Goal: Book appointment/travel/reservation

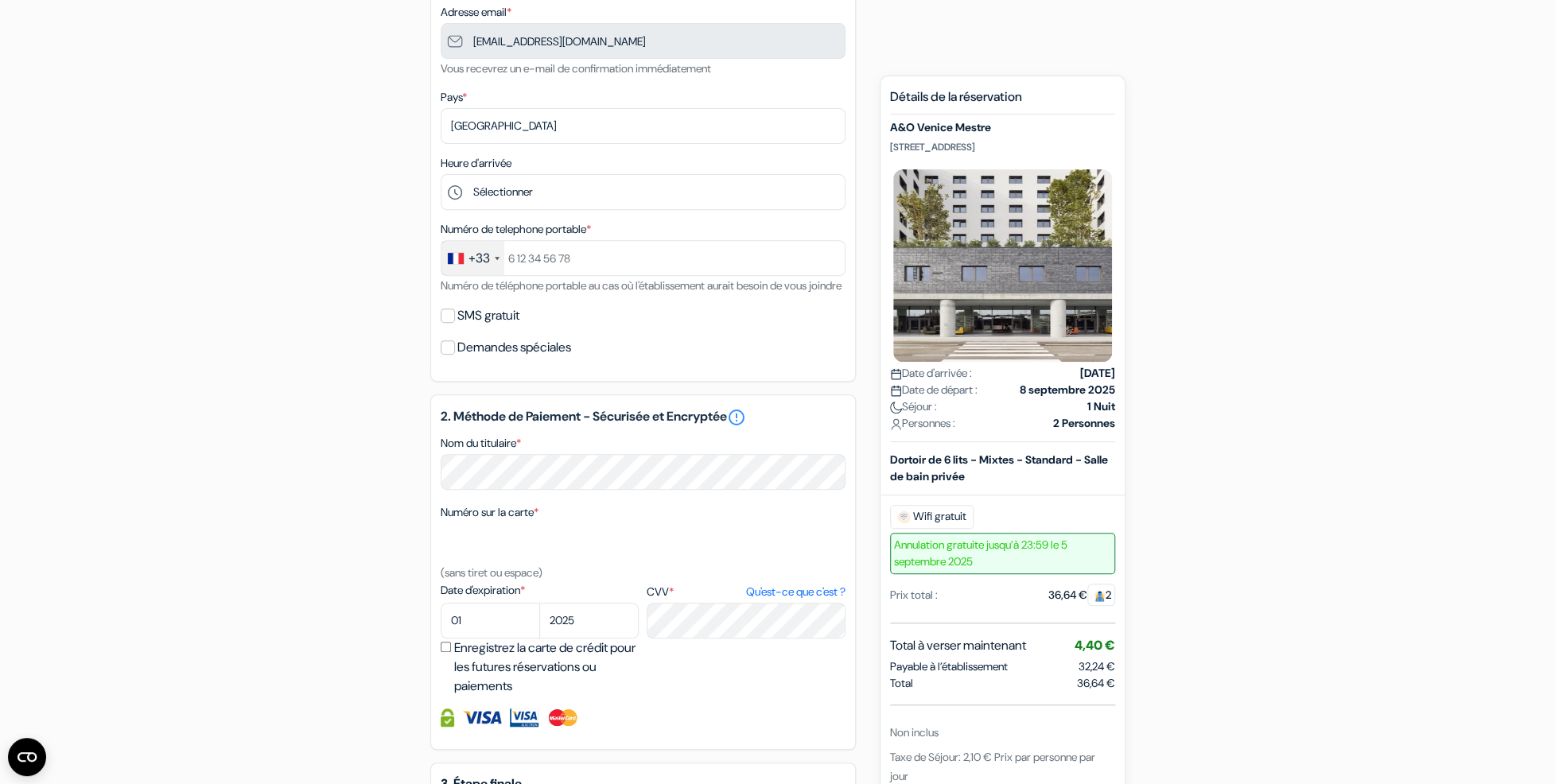
scroll to position [318, 0]
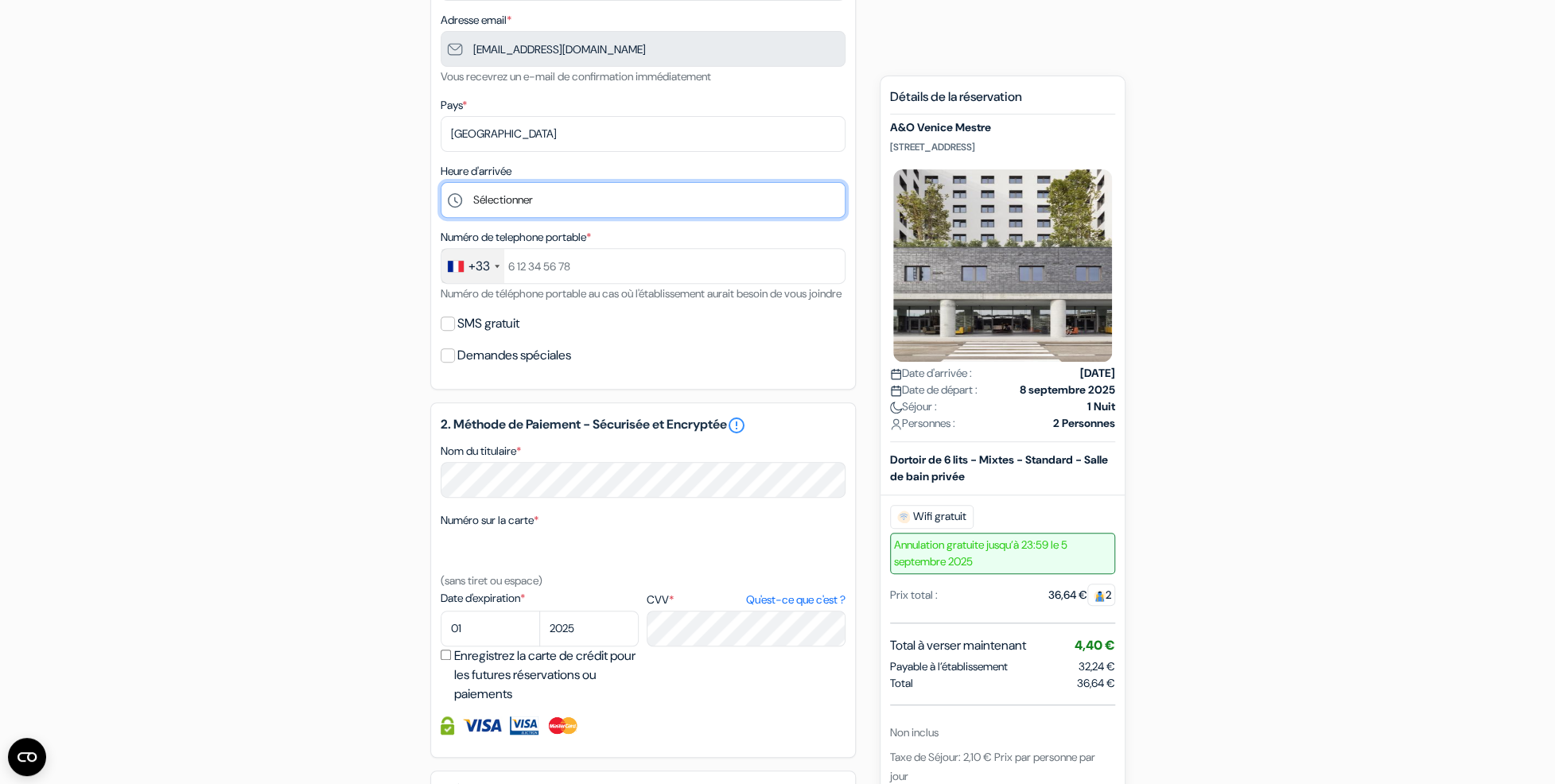
click at [561, 208] on select "Sélectionner 1:00 2:00 3:00 4:00 5:00 6:00 7:00 8:00 9:00 10:00 11:00 12:00 13:…" at bounding box center [643, 199] width 405 height 36
select select "7"
click at [441, 186] on select "Sélectionner 1:00 2:00 3:00 4:00 5:00 6:00 7:00 8:00 9:00 10:00 11:00 12:00 13:…" at bounding box center [643, 199] width 405 height 36
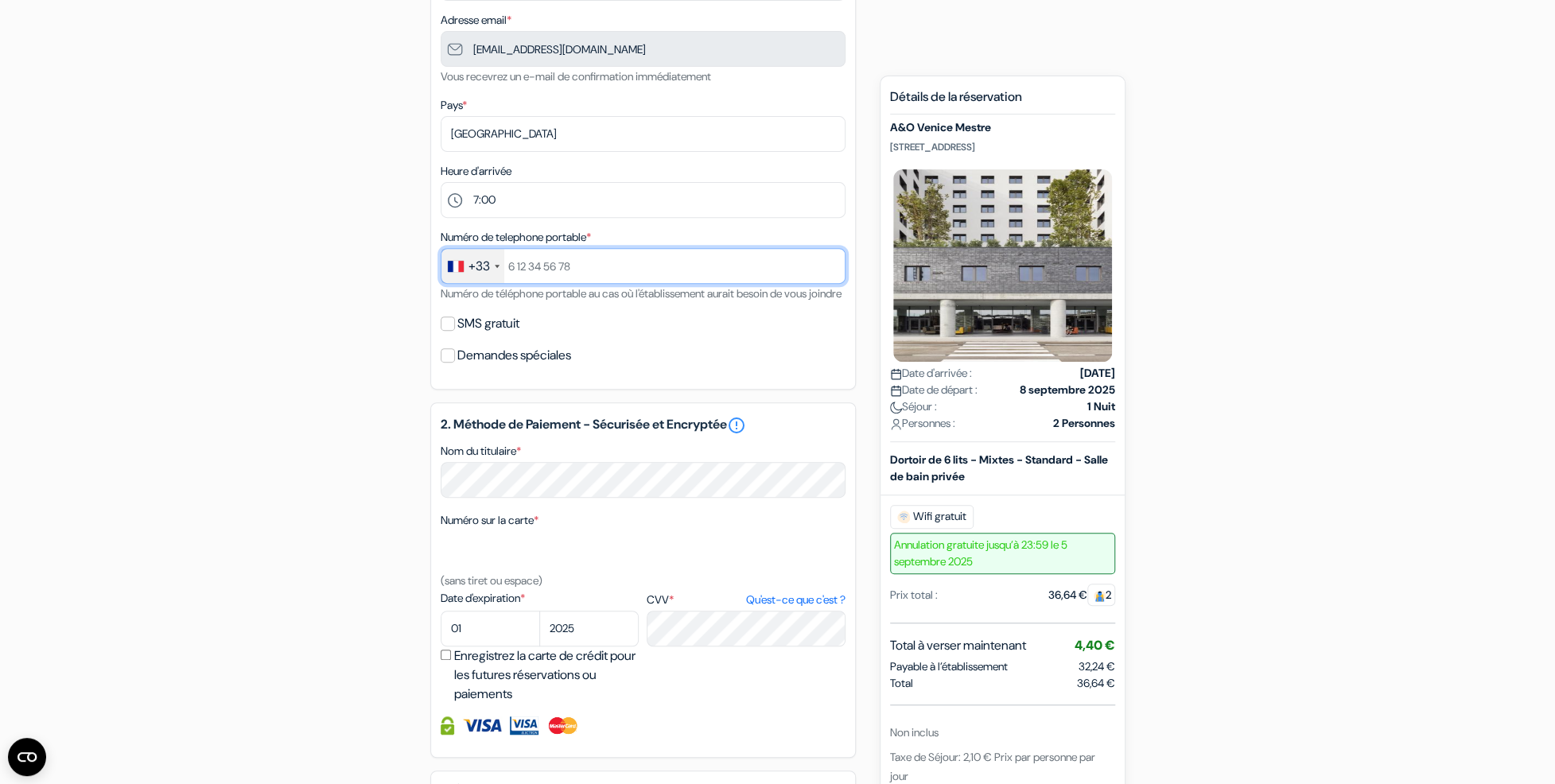
click at [562, 275] on input "text" at bounding box center [643, 265] width 405 height 36
type input "[PHONE_NUMBER]"
click at [508, 335] on label "SMS gratuit" at bounding box center [488, 323] width 62 height 23
click at [455, 330] on input "SMS gratuit" at bounding box center [448, 323] width 14 height 14
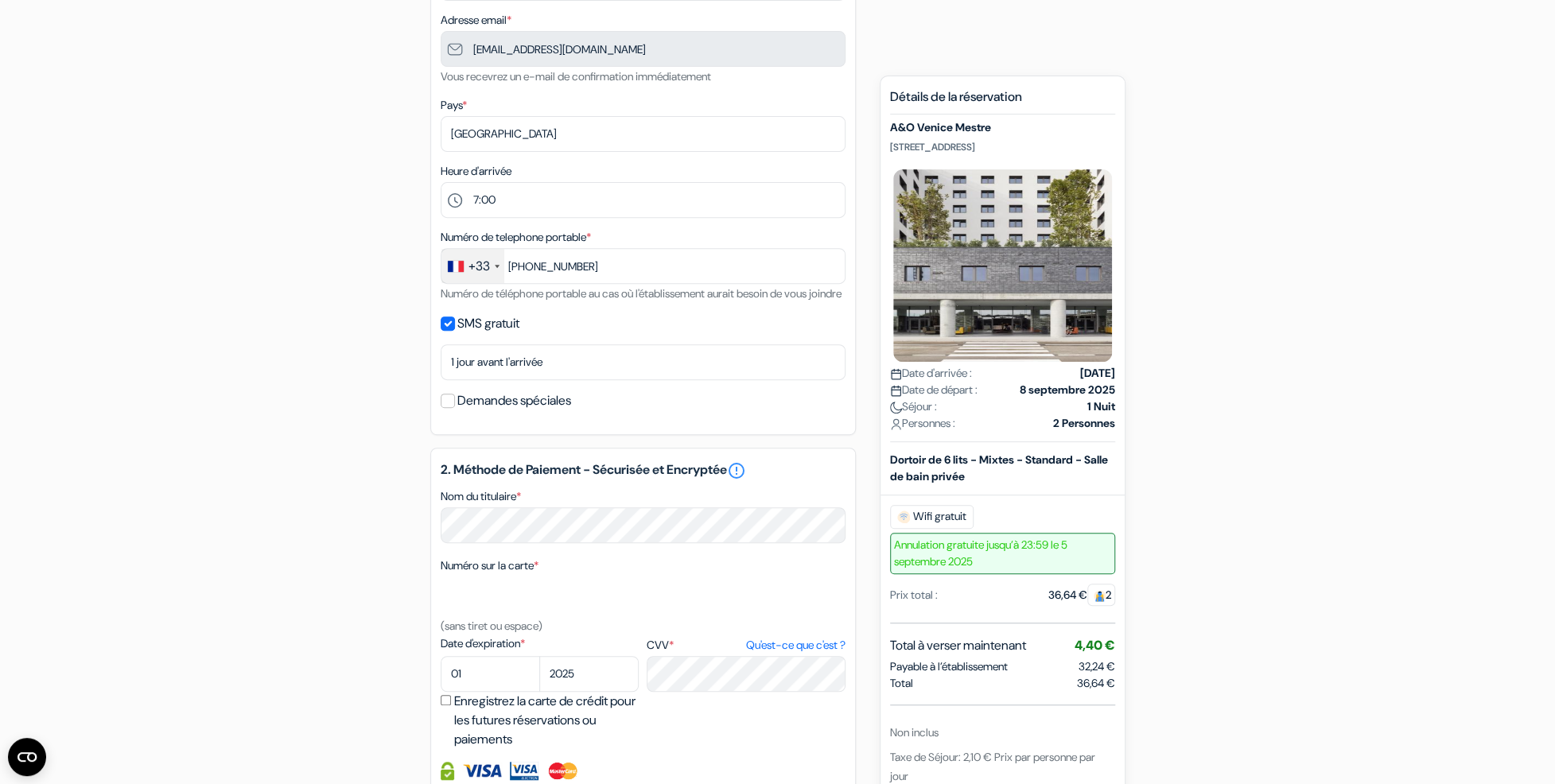
click at [508, 335] on label "SMS gratuit" at bounding box center [488, 323] width 62 height 23
click at [455, 330] on input "SMS gratuit" at bounding box center [448, 323] width 14 height 14
checkbox input "false"
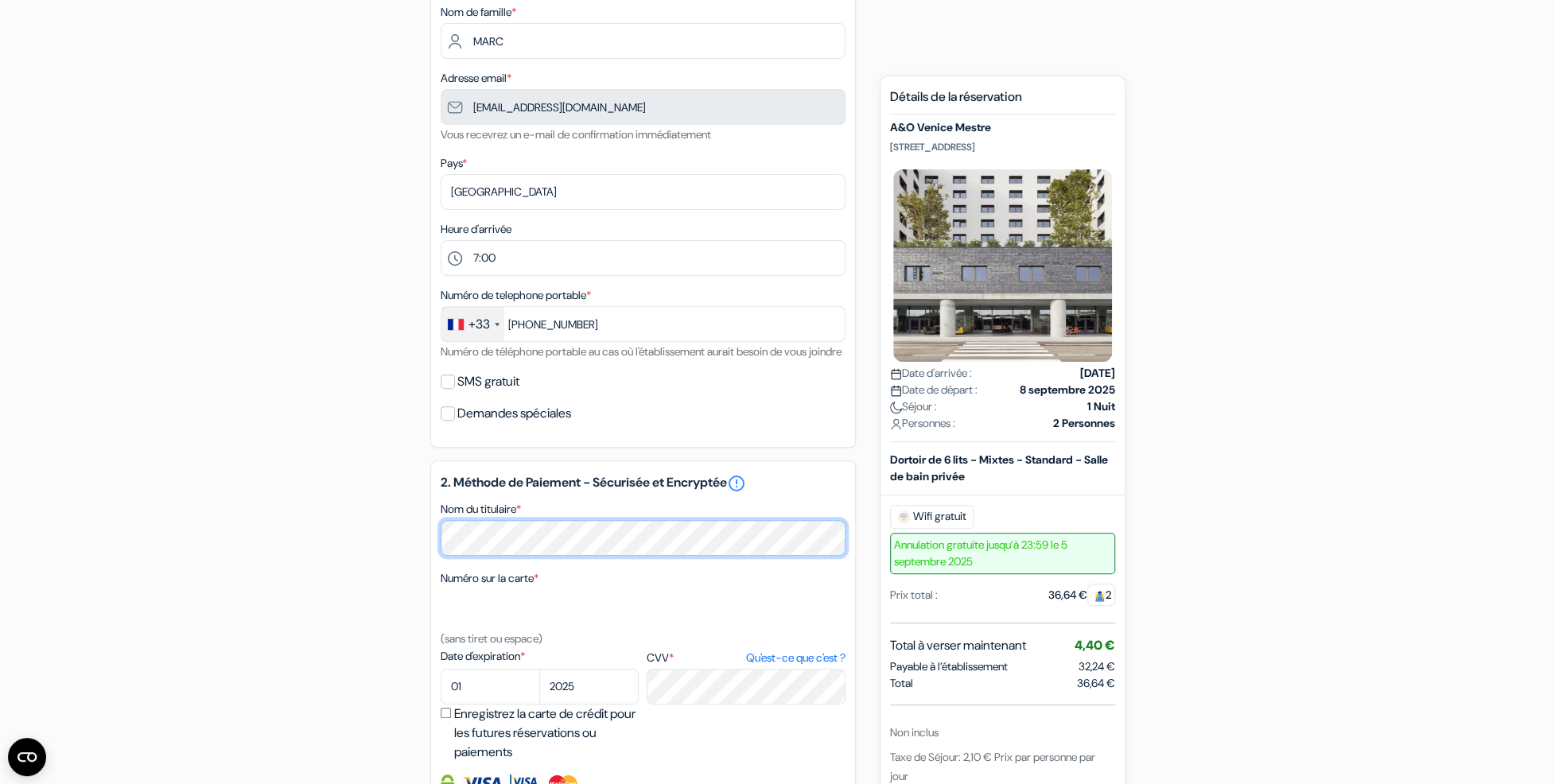
scroll to position [80, 0]
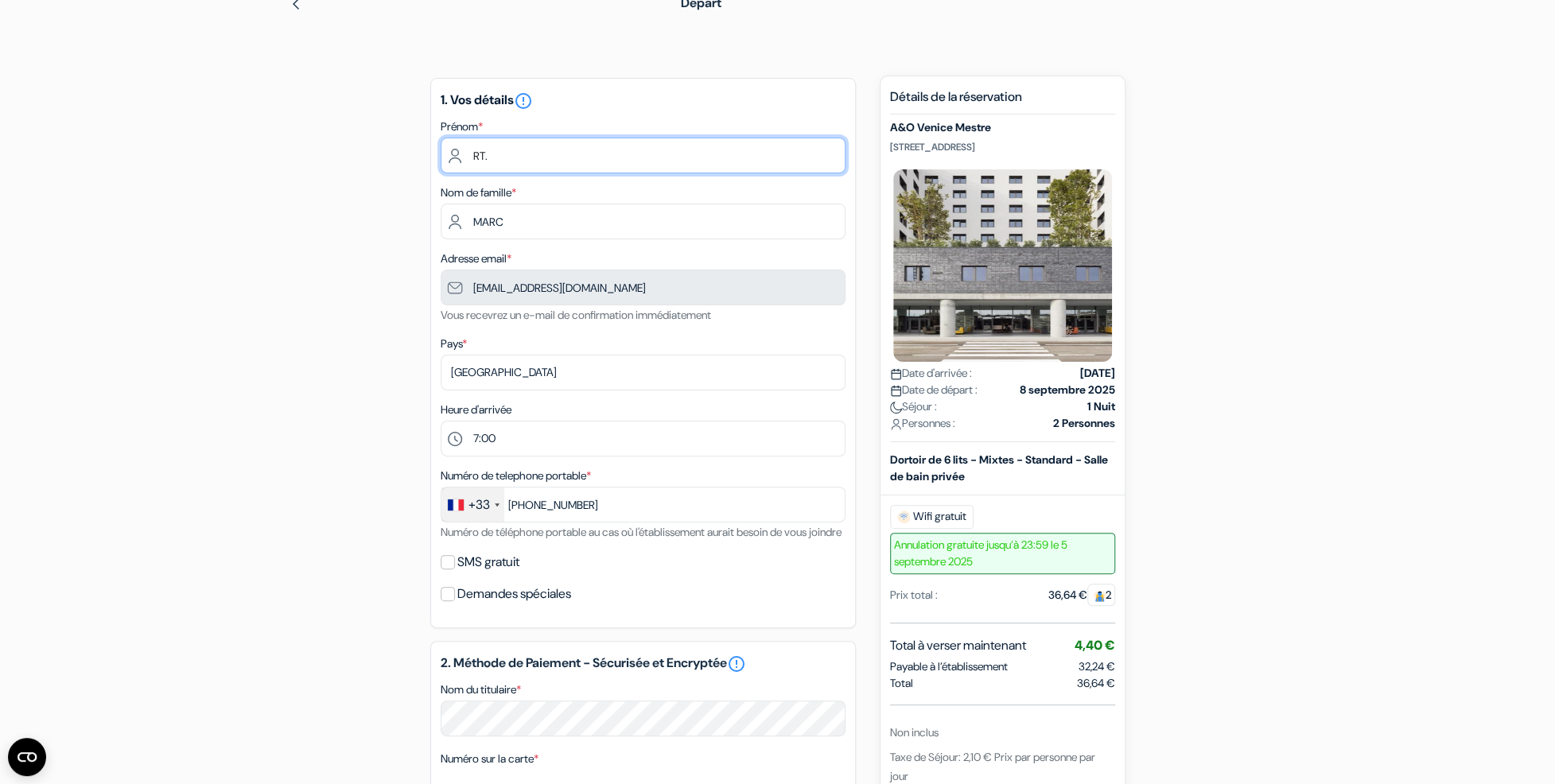
drag, startPoint x: 538, startPoint y: 156, endPoint x: 435, endPoint y: 159, distance: 103.0
click at [426, 154] on div "add_box A&O Venice Mestre [STREET_ADDRESS] Détails de l'établissement X A&O Ven…" at bounding box center [778, 686] width 1050 height 1242
type input "[PERSON_NAME]"
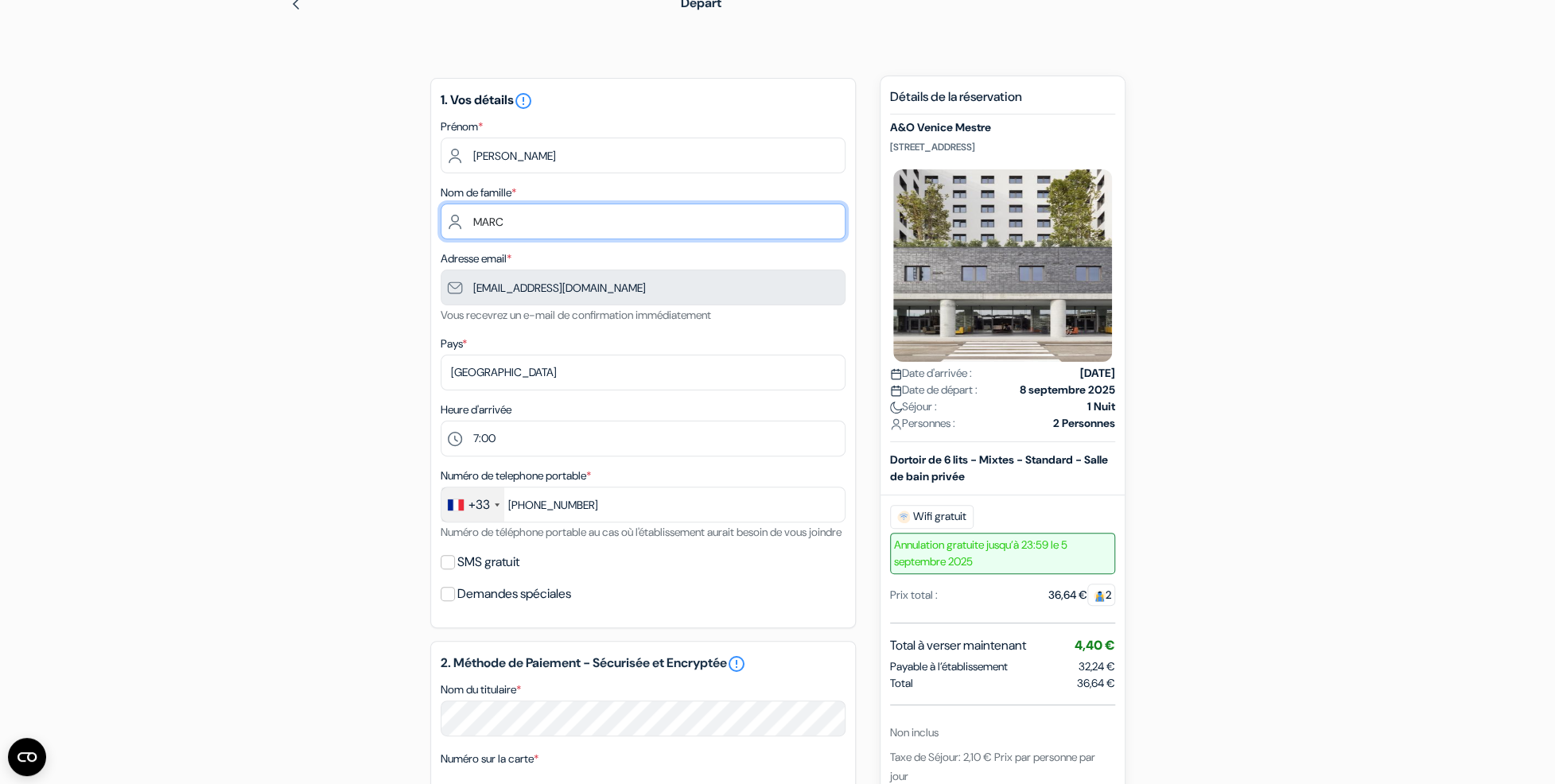
drag, startPoint x: 501, startPoint y: 219, endPoint x: 393, endPoint y: 217, distance: 108.0
click at [393, 217] on div "add_box A&O Venice Mestre [STREET_ADDRESS] Détails de l'établissement X A&O Ven…" at bounding box center [778, 686] width 1050 height 1242
type input "RASOLOARIVONY"
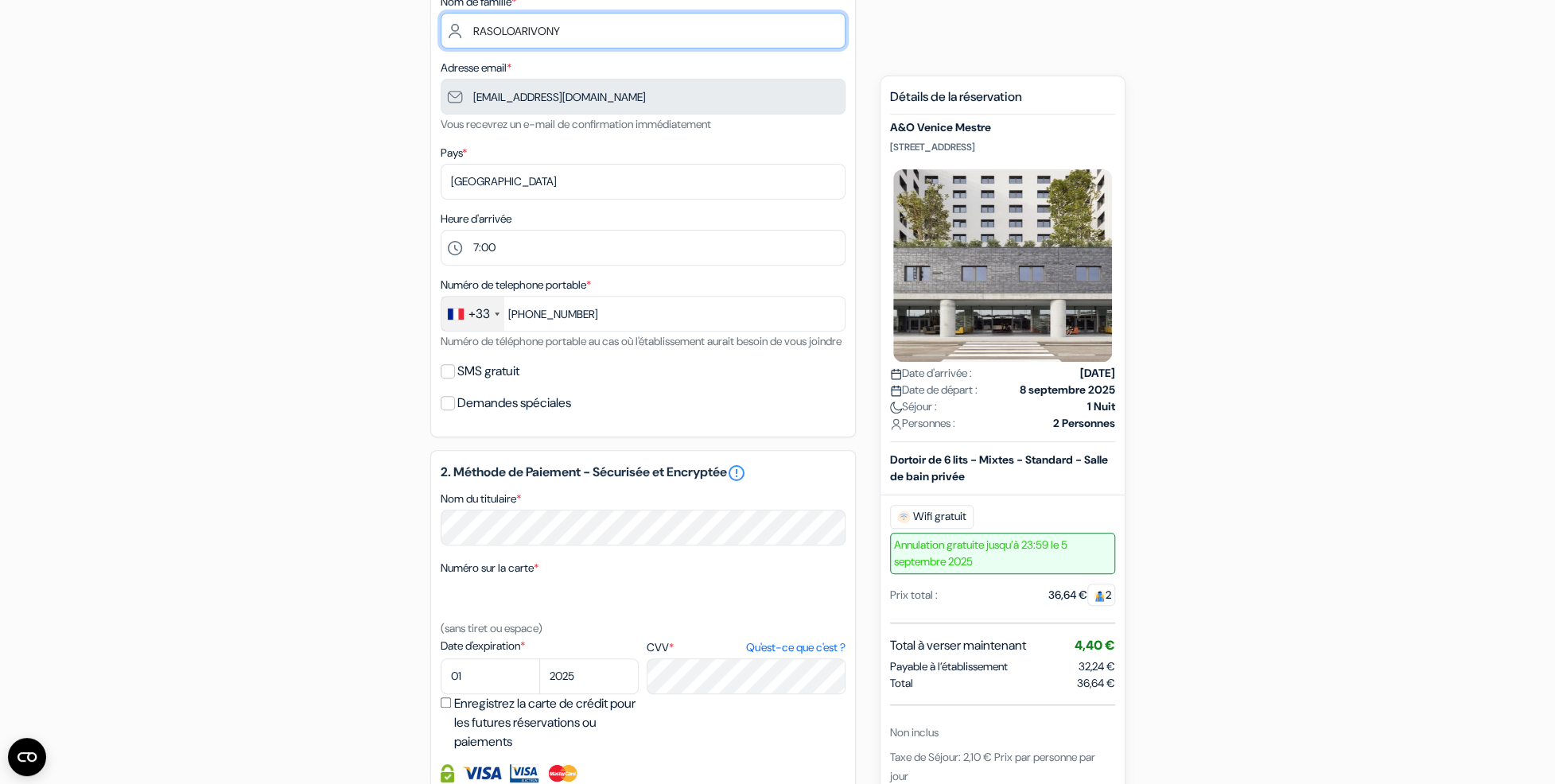
scroll to position [557, 0]
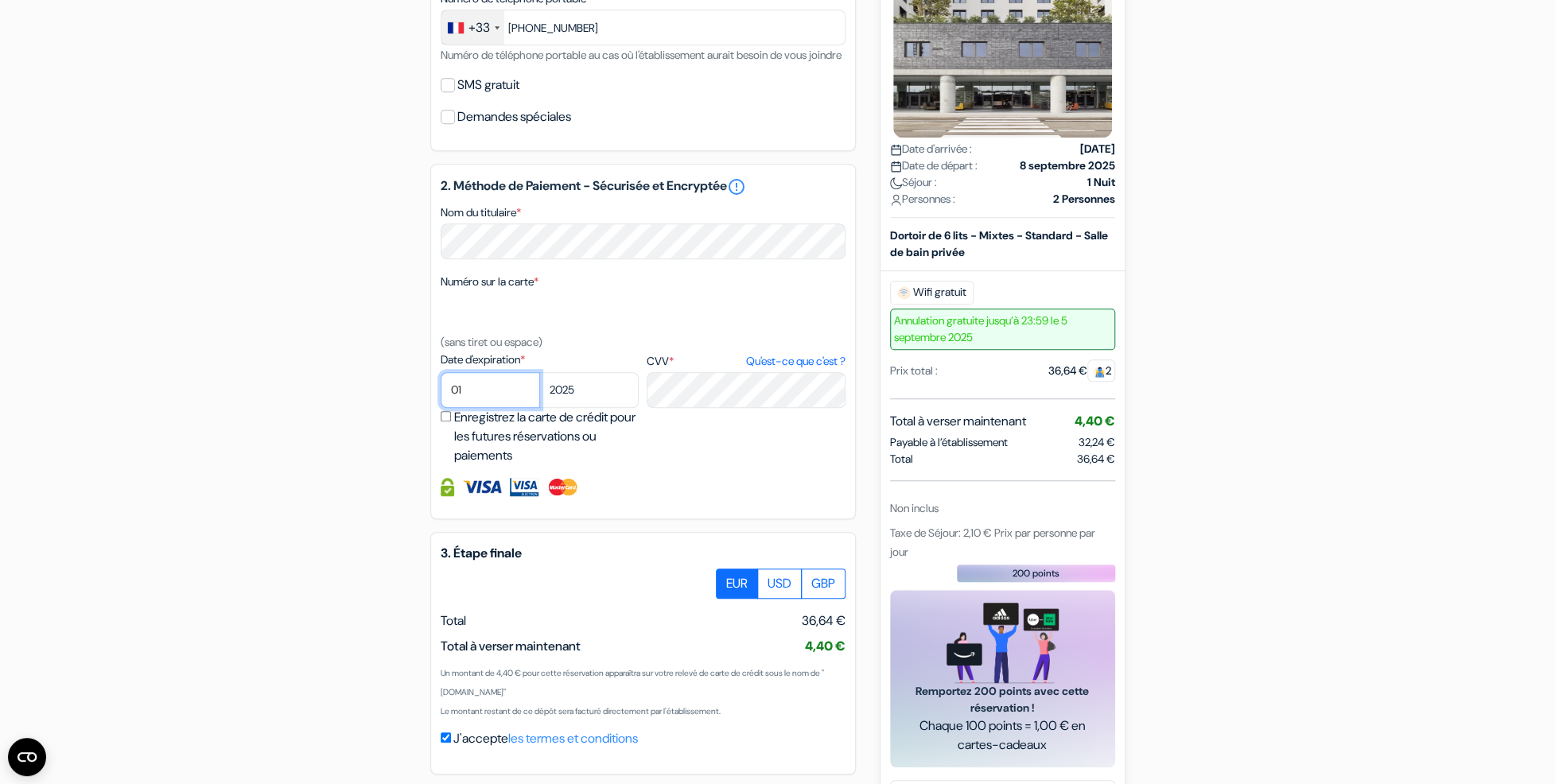
drag, startPoint x: 479, startPoint y: 431, endPoint x: 487, endPoint y: 418, distance: 15.3
click at [479, 408] on select "01 02 03 04 05 06 07 08 09 10 11 12" at bounding box center [490, 389] width 100 height 36
click at [488, 408] on select "01 02 03 04 05 06 07 08 09 10 11 12" at bounding box center [490, 389] width 100 height 36
select select "10"
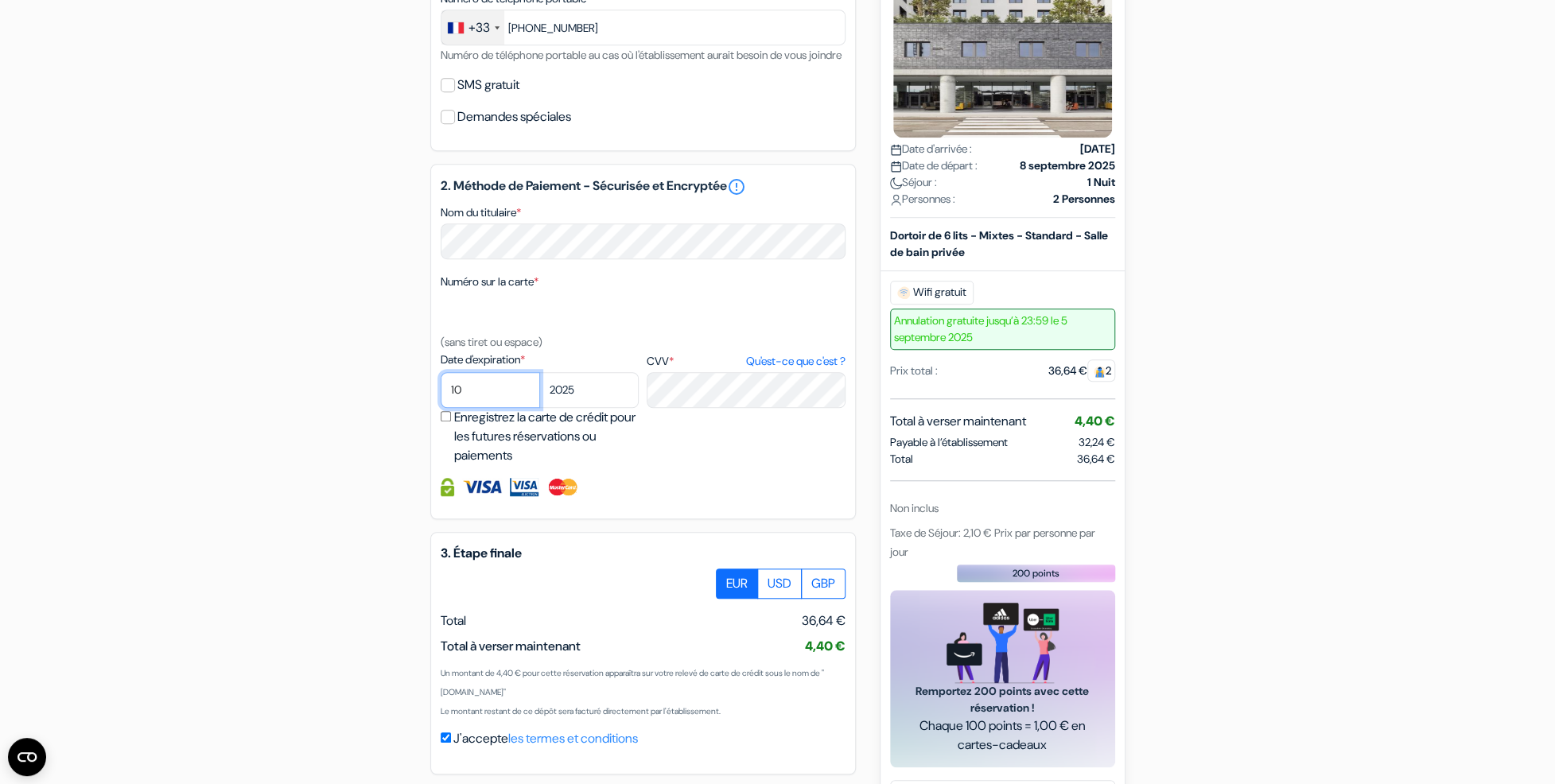
click at [441, 397] on select "01 02 03 04 05 06 07 08 09 10 11 12" at bounding box center [490, 389] width 100 height 36
click at [672, 546] on div "1. Vos détails error_outline Prénom * Marc Nom de famille * RASOLOARIVONY Adres…" at bounding box center [643, 187] width 425 height 1173
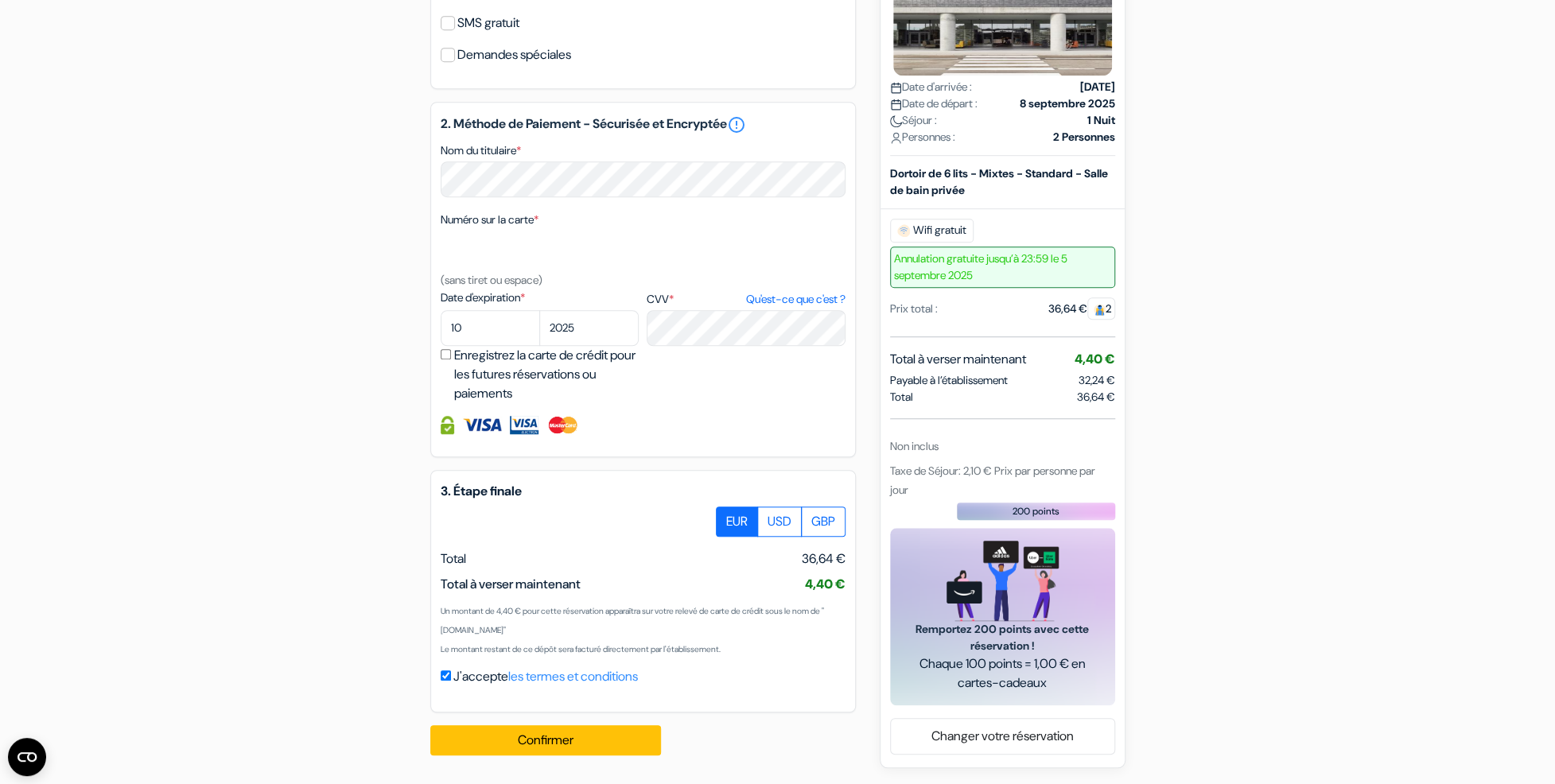
scroll to position [643, 0]
click at [613, 736] on button "Confirmer Loading..." at bounding box center [546, 740] width 231 height 30
